Goal: Navigation & Orientation: Find specific page/section

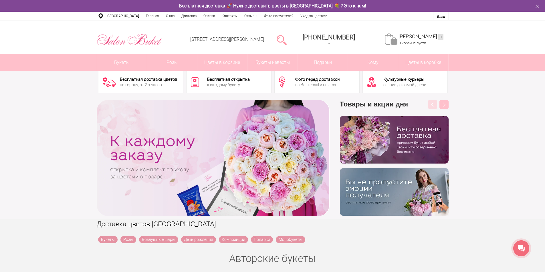
click at [229, 84] on div "к каждому букету" at bounding box center [228, 85] width 43 height 4
click at [307, 87] on div "на Ваш email и по sms" at bounding box center [317, 85] width 44 height 4
click at [389, 85] on div "сервис до самой двери" at bounding box center [404, 85] width 43 height 4
click at [183, 16] on link "Доставка" at bounding box center [189, 16] width 22 height 9
